Goal: Register for event/course

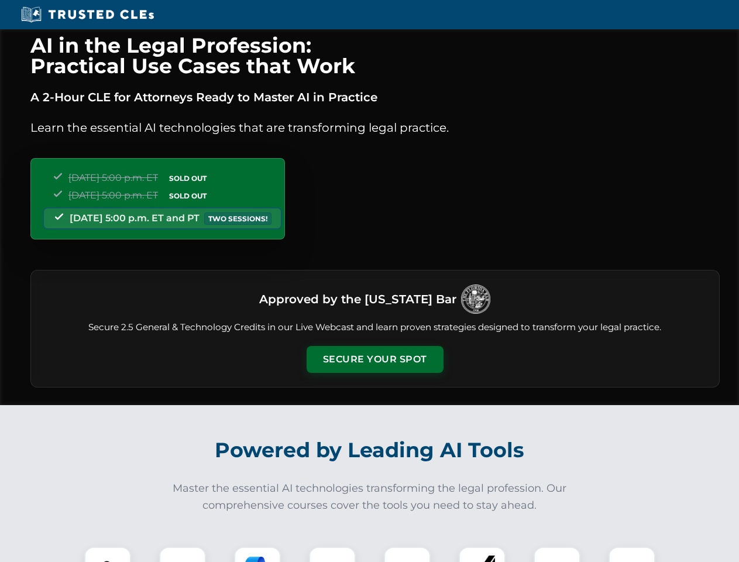
click at [375, 359] on button "Secure Your Spot" at bounding box center [375, 359] width 137 height 27
click at [108, 554] on img at bounding box center [108, 570] width 34 height 34
